Goal: Check status: Check status

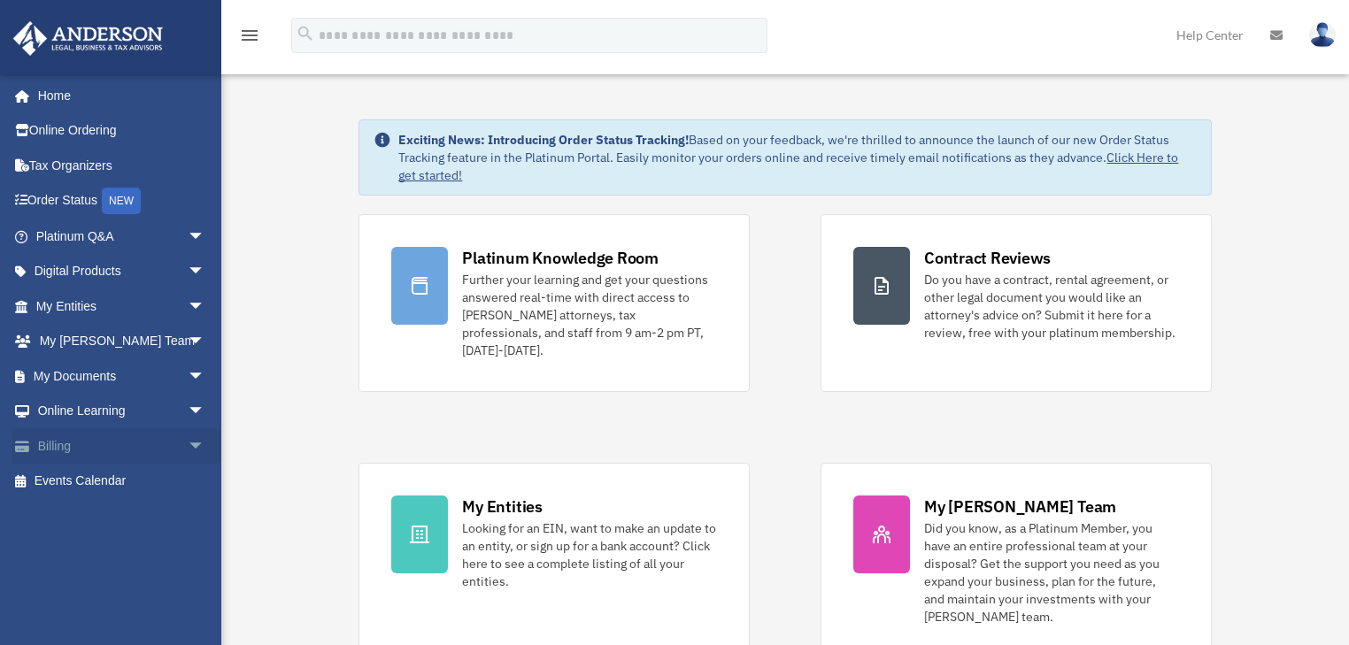
click at [188, 437] on span "arrow_drop_down" at bounding box center [205, 446] width 35 height 36
click at [127, 479] on link "$ Open Invoices" at bounding box center [128, 482] width 207 height 36
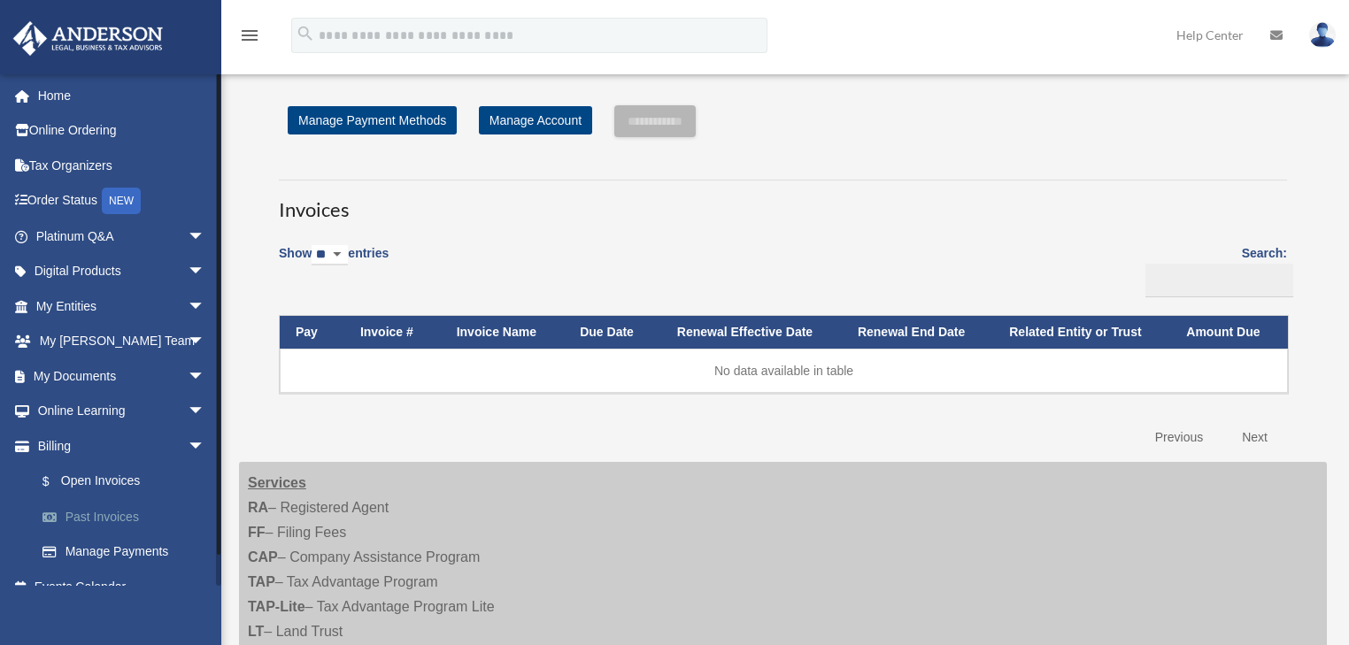
click at [145, 512] on link "Past Invoices" at bounding box center [128, 516] width 207 height 35
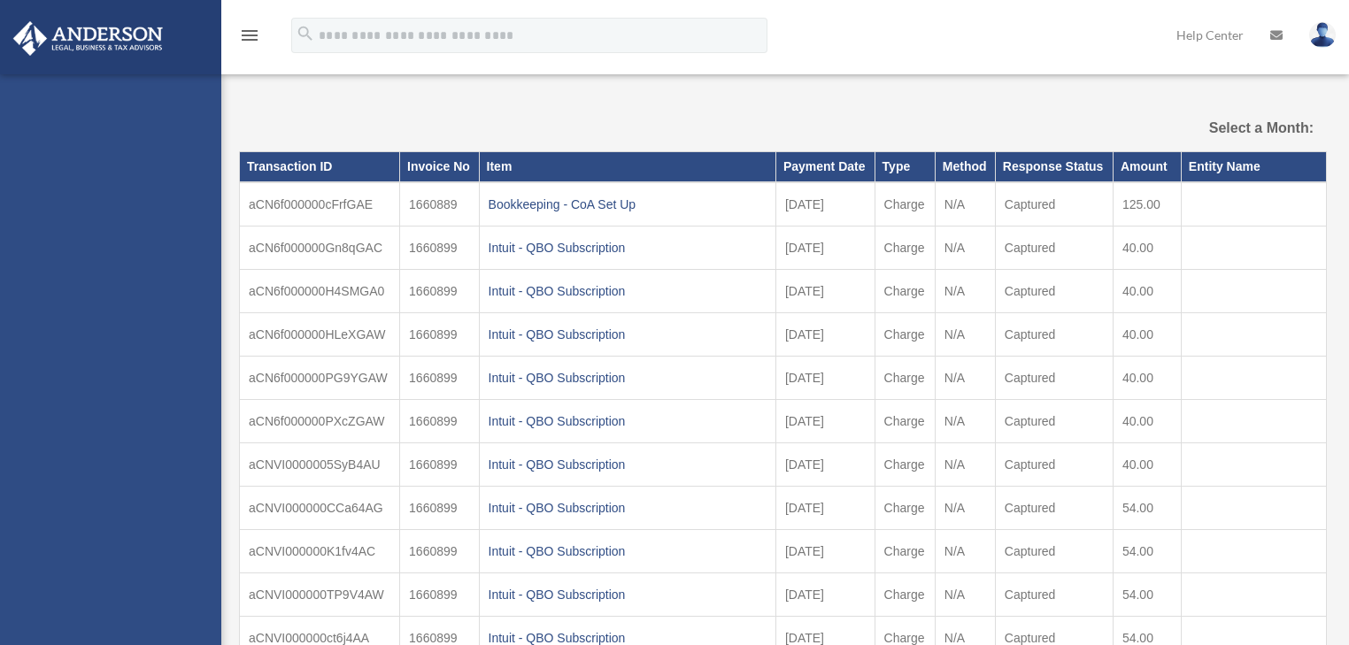
select select
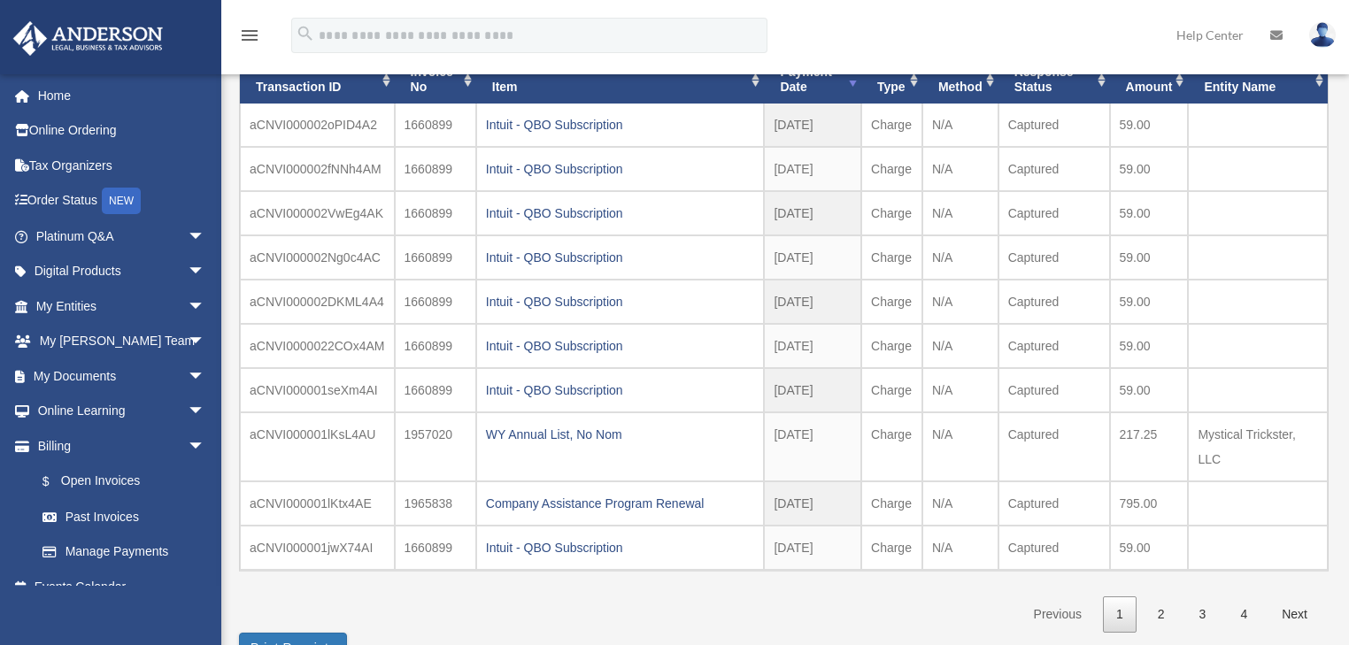
scroll to position [212, 0]
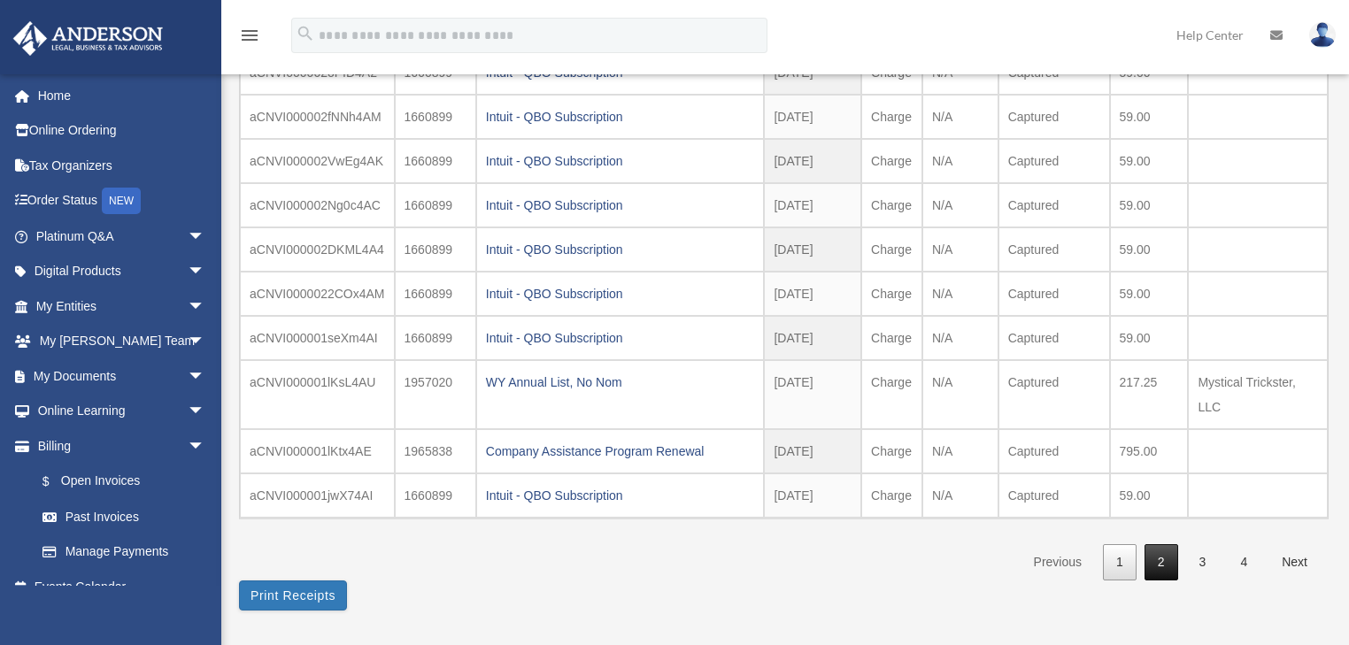
click at [1158, 560] on link "2" at bounding box center [1161, 562] width 34 height 36
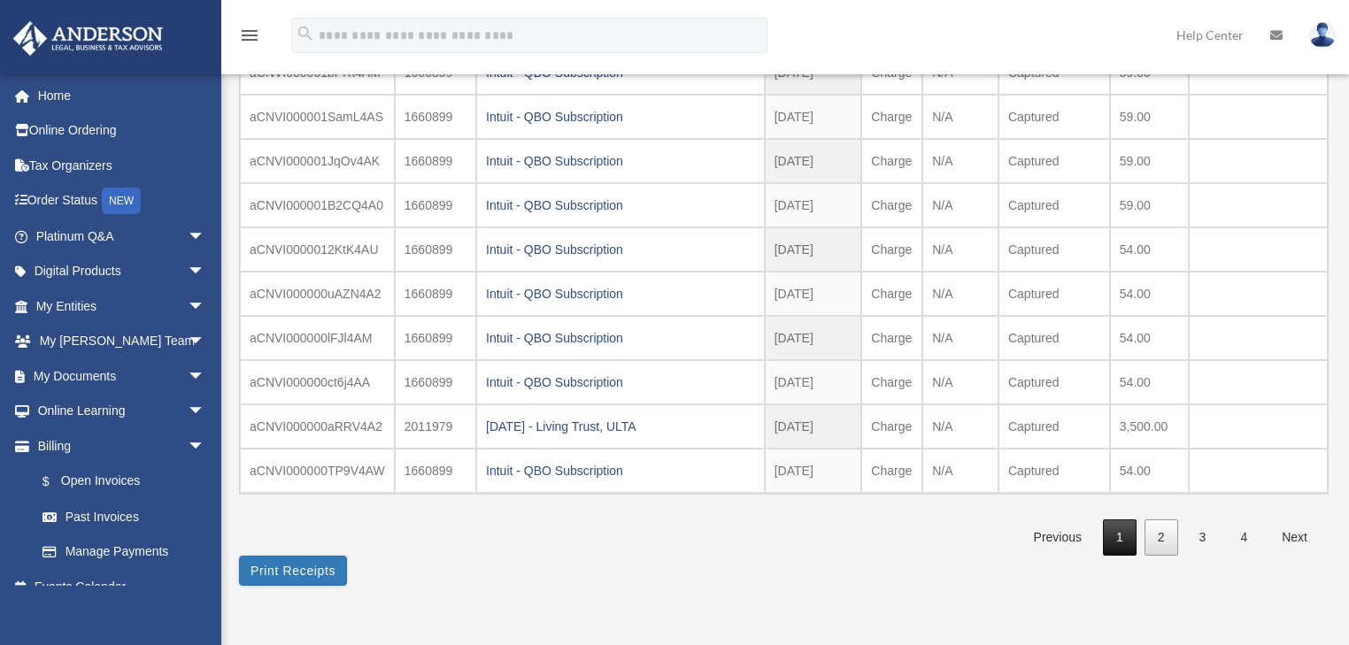
click at [1128, 531] on link "1" at bounding box center [1120, 538] width 34 height 36
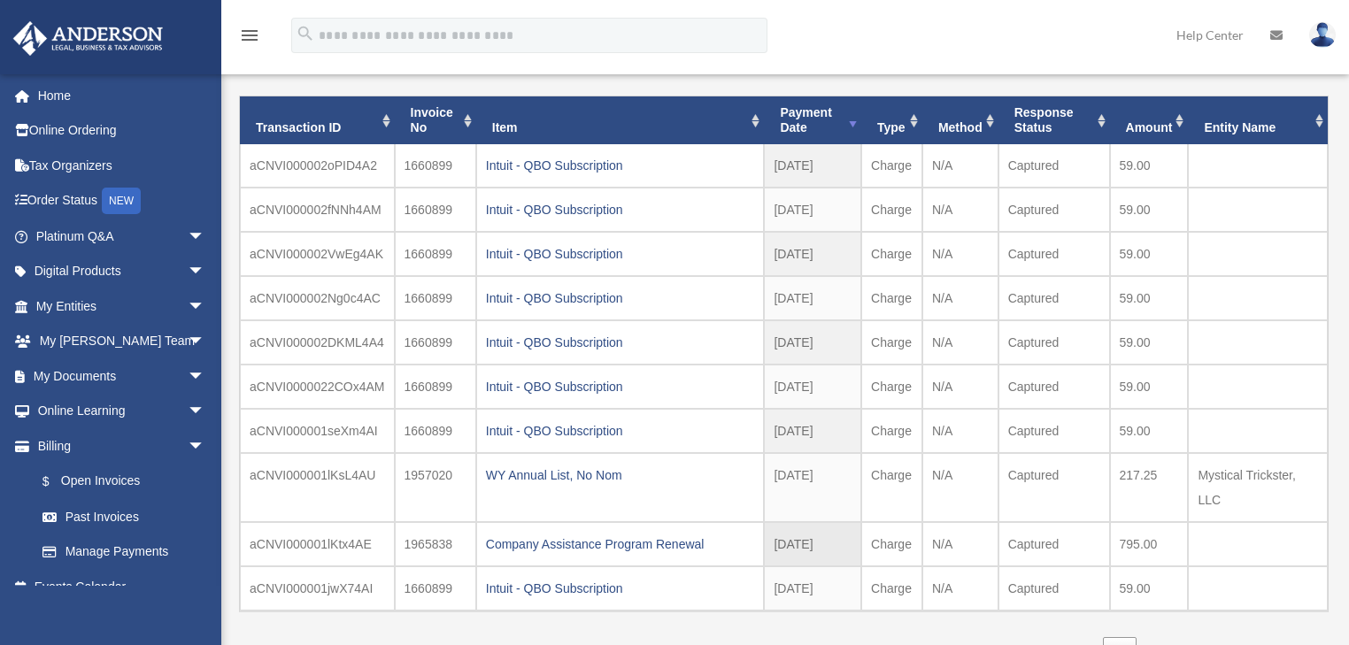
scroll to position [71, 0]
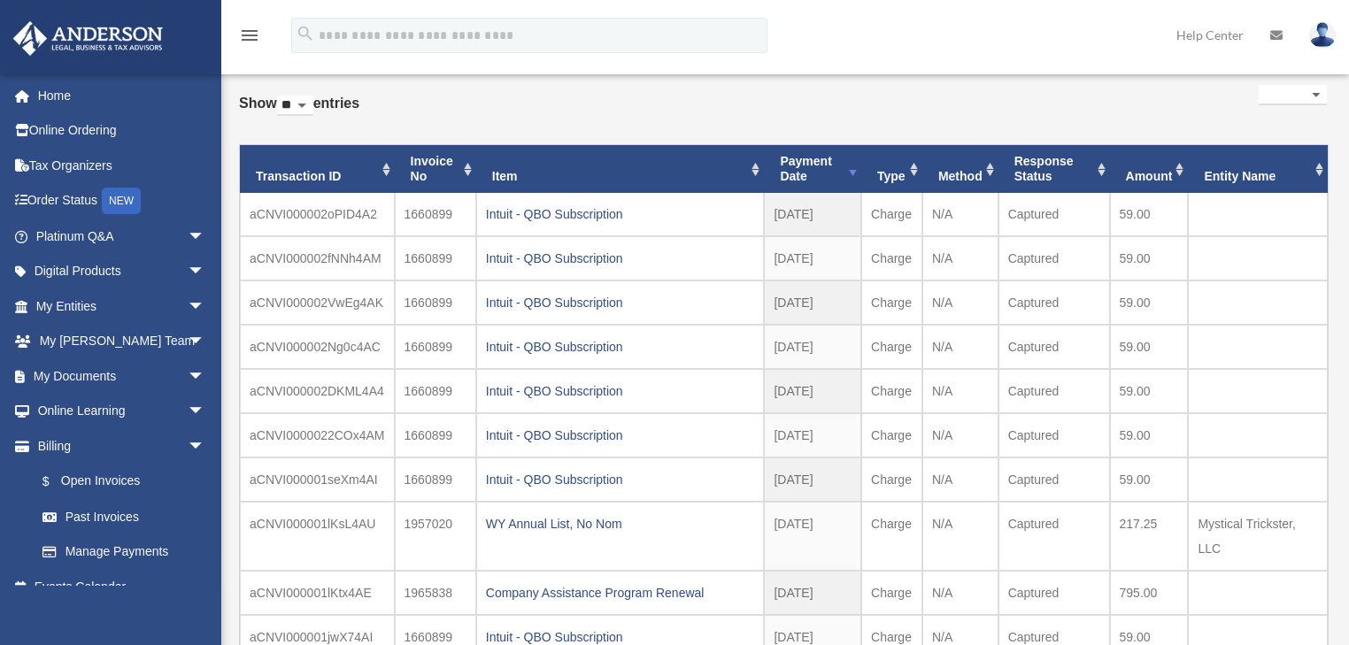
click at [818, 166] on th "Payment Date" at bounding box center [812, 169] width 97 height 48
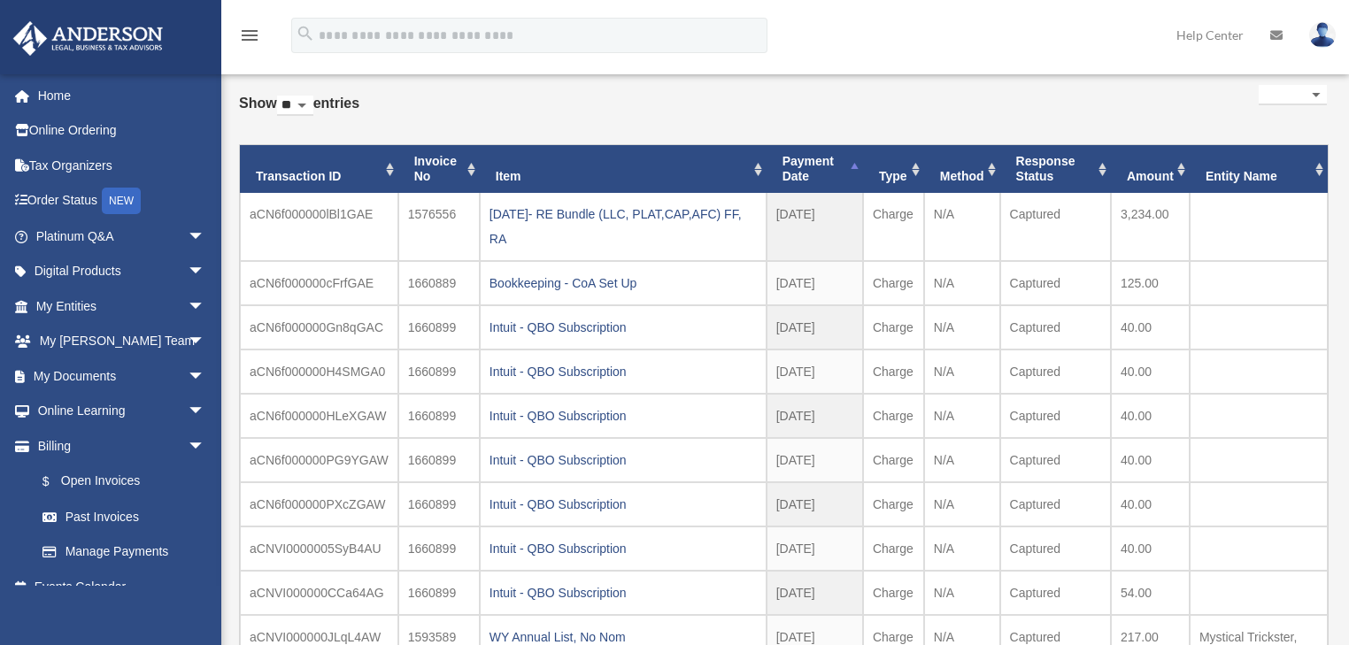
click at [818, 166] on th "Payment Date" at bounding box center [814, 169] width 96 height 48
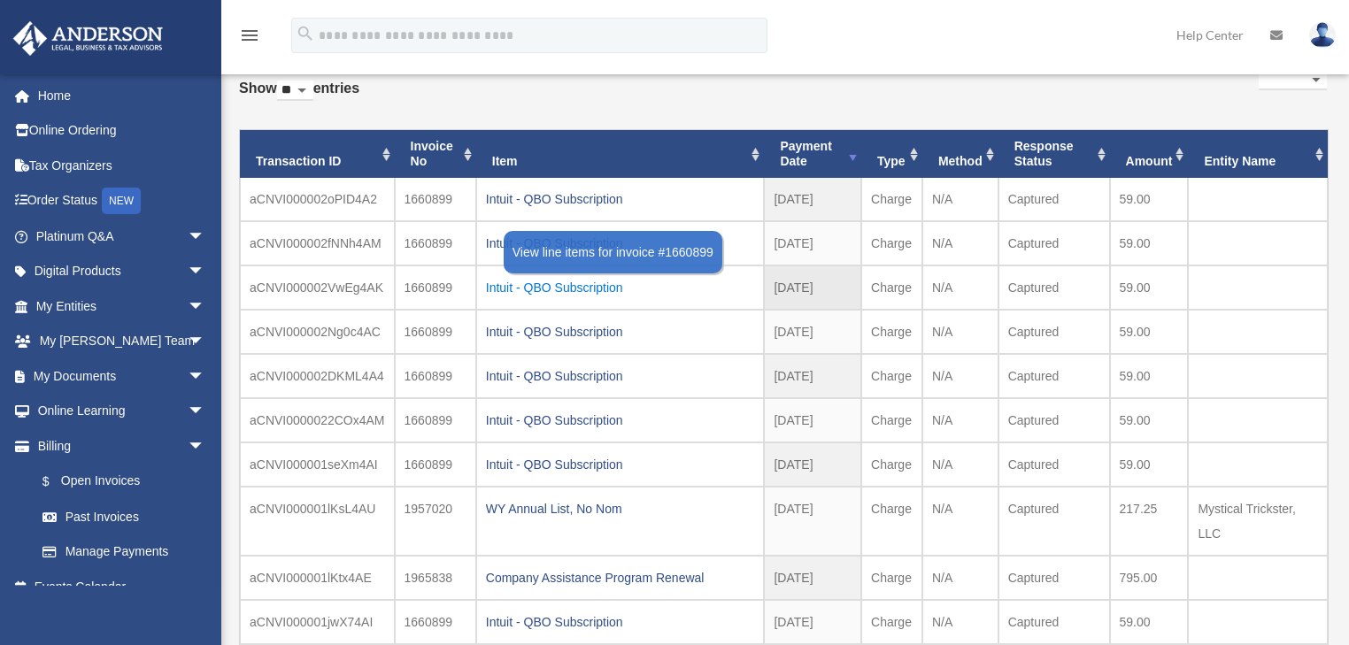
scroll to position [142, 0]
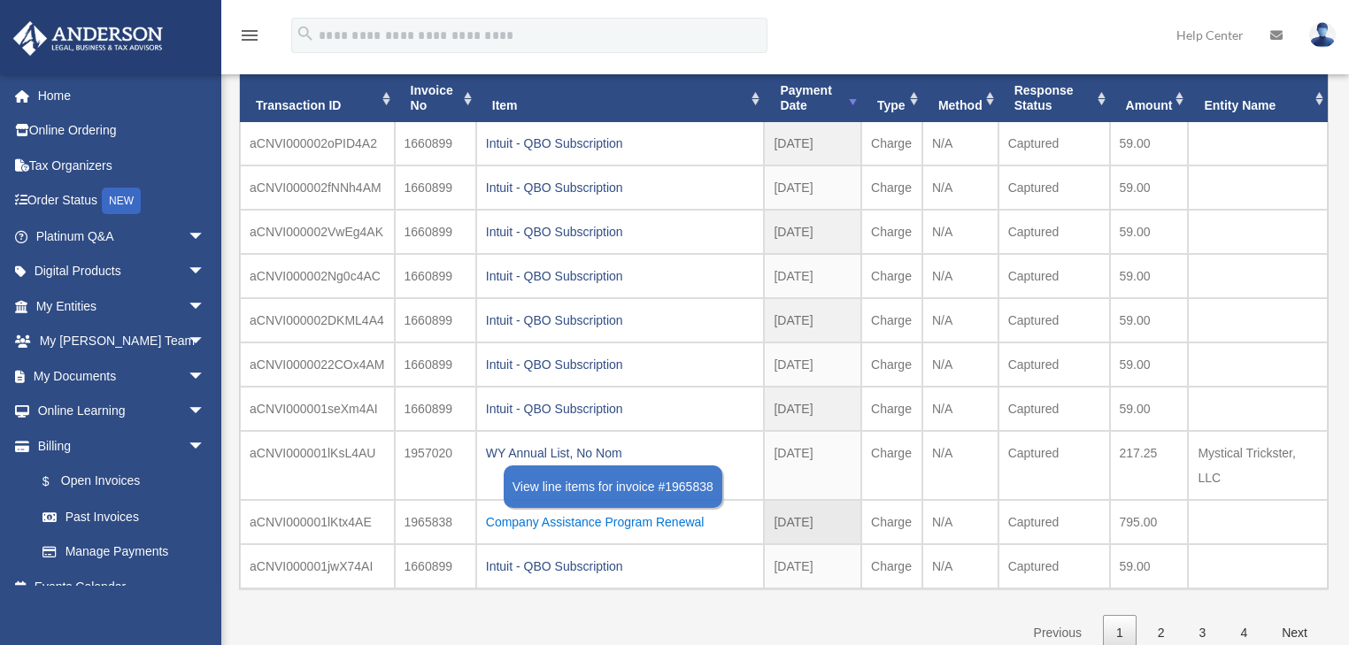
click at [666, 518] on div "Company Assistance Program Renewal" at bounding box center [620, 522] width 269 height 25
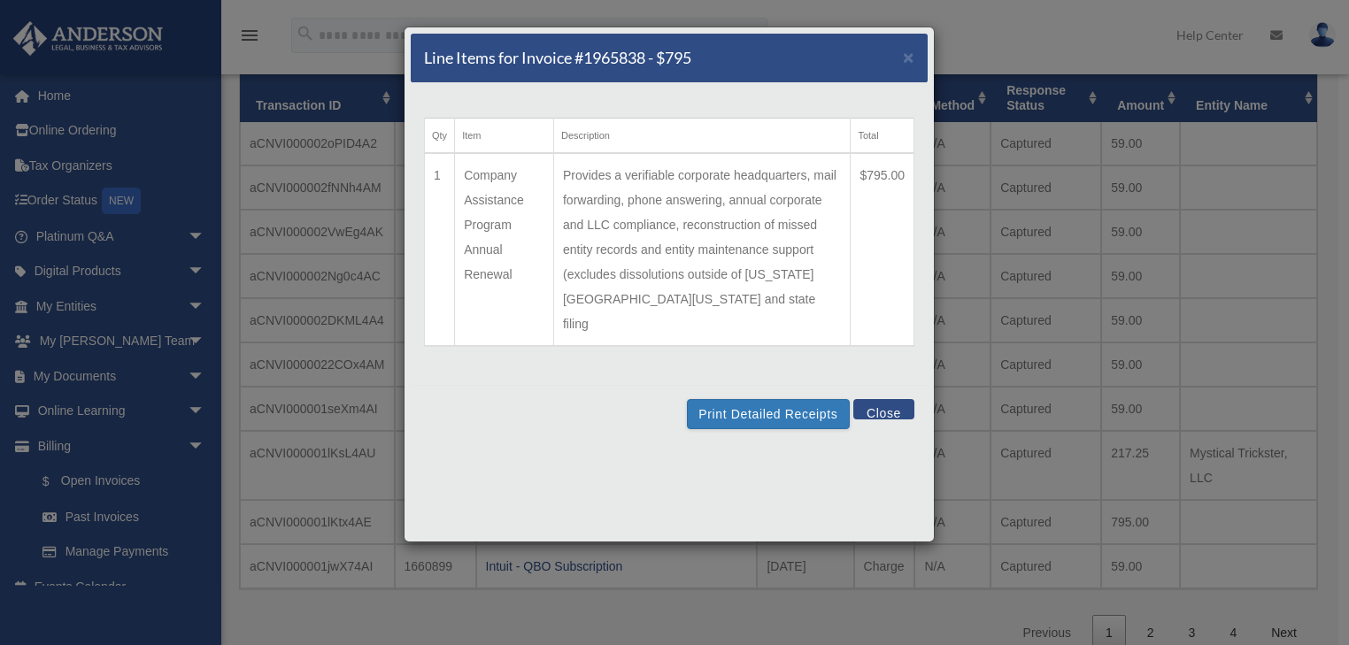
click at [885, 399] on button "Close" at bounding box center [883, 409] width 61 height 20
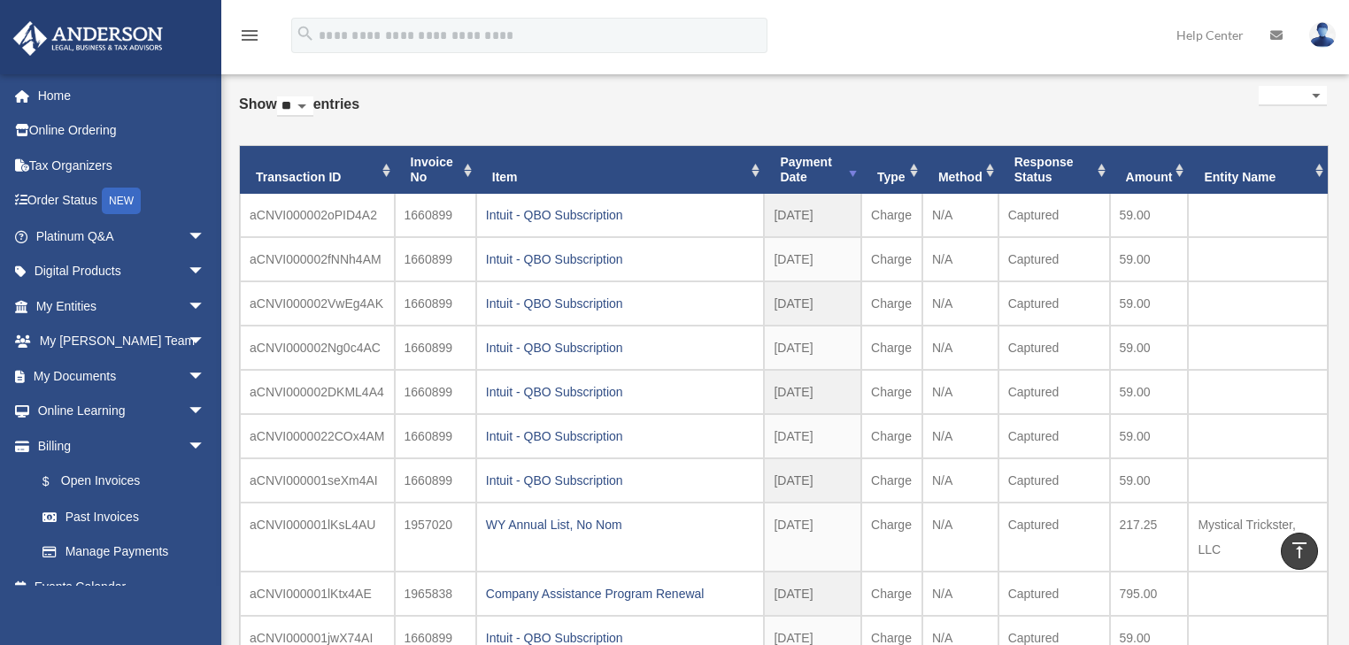
scroll to position [0, 0]
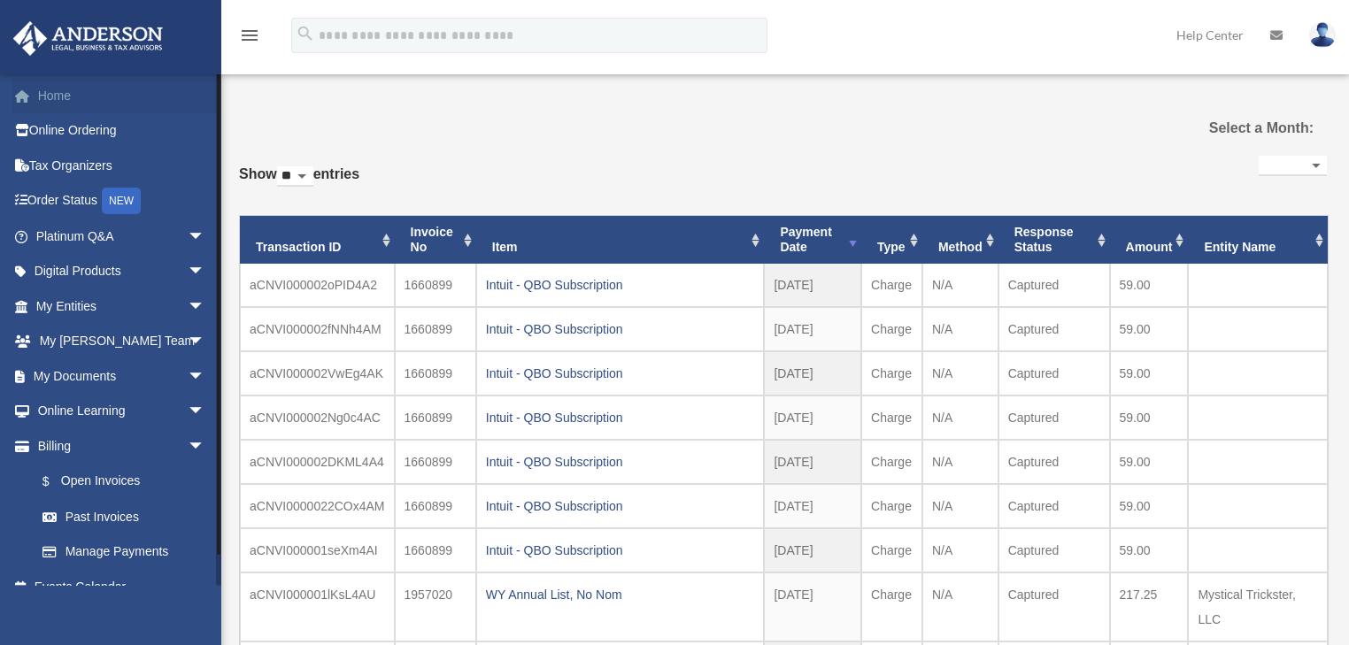
click at [76, 99] on link "Home" at bounding box center [122, 95] width 220 height 35
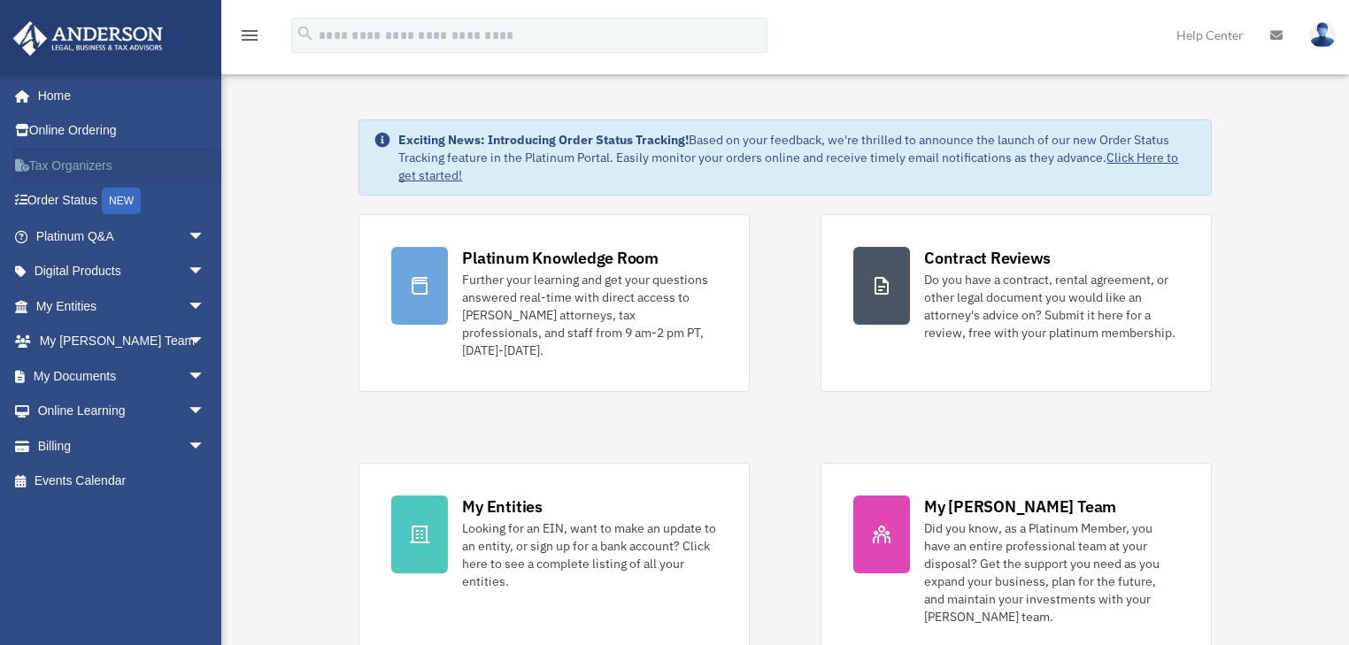
click at [76, 164] on link "Tax Organizers" at bounding box center [122, 165] width 220 height 35
